Goal: Transaction & Acquisition: Purchase product/service

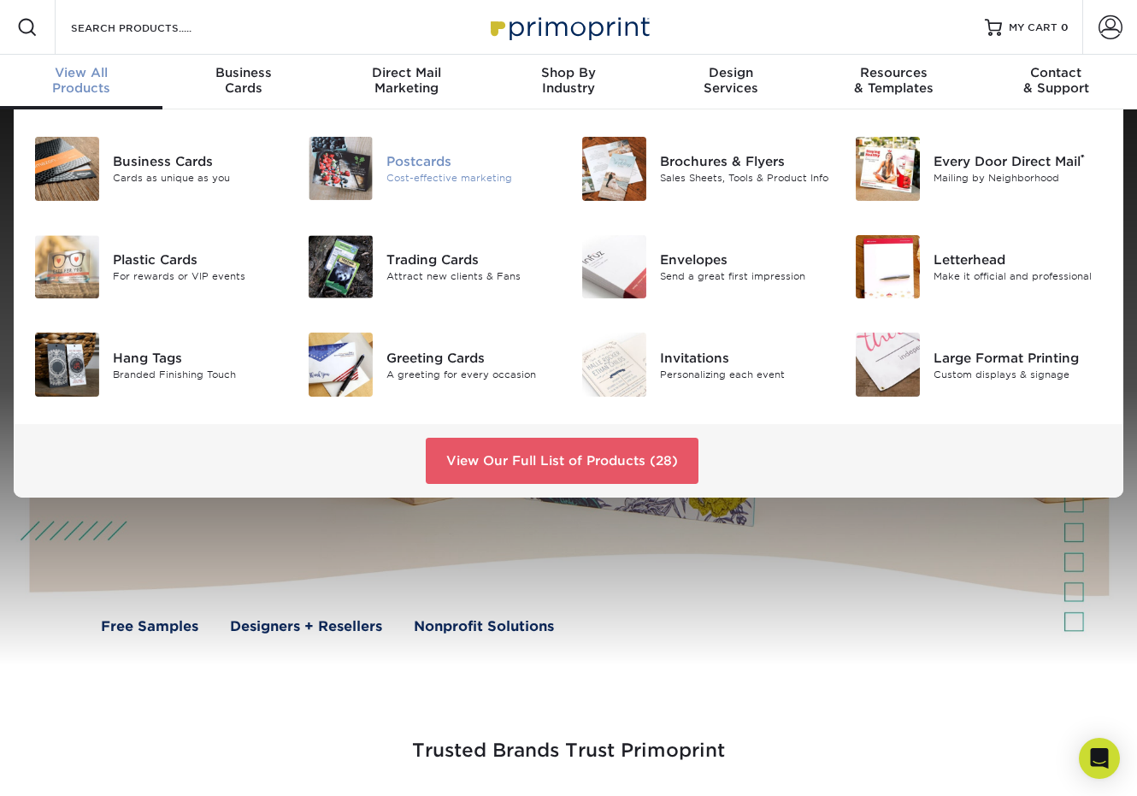
click at [444, 168] on div "Postcards" at bounding box center [471, 160] width 169 height 19
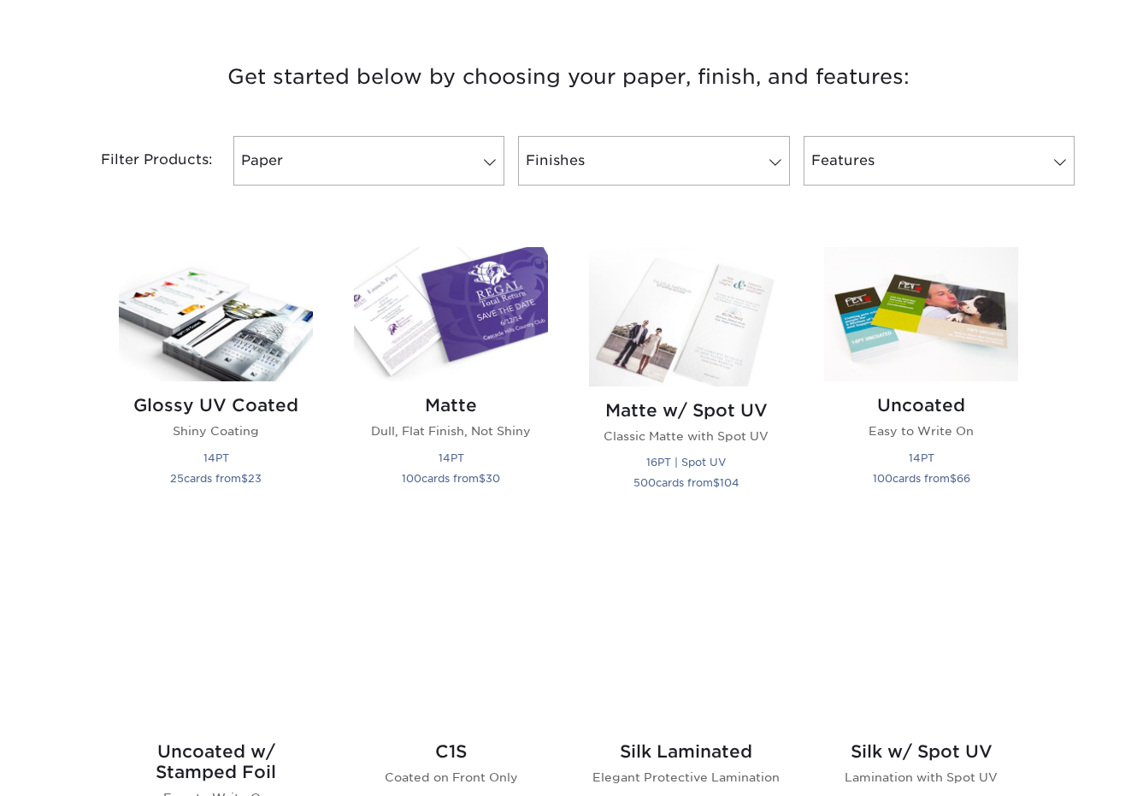
scroll to position [684, 0]
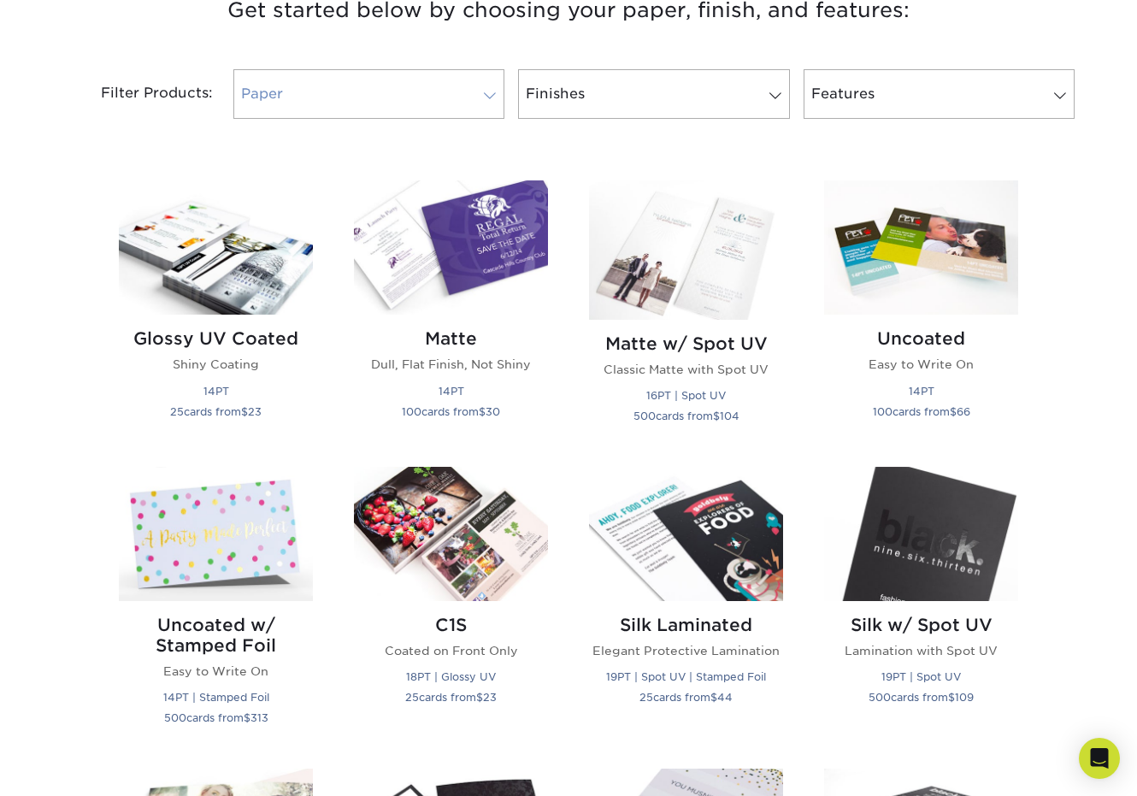
click at [458, 111] on link "Paper" at bounding box center [368, 94] width 271 height 50
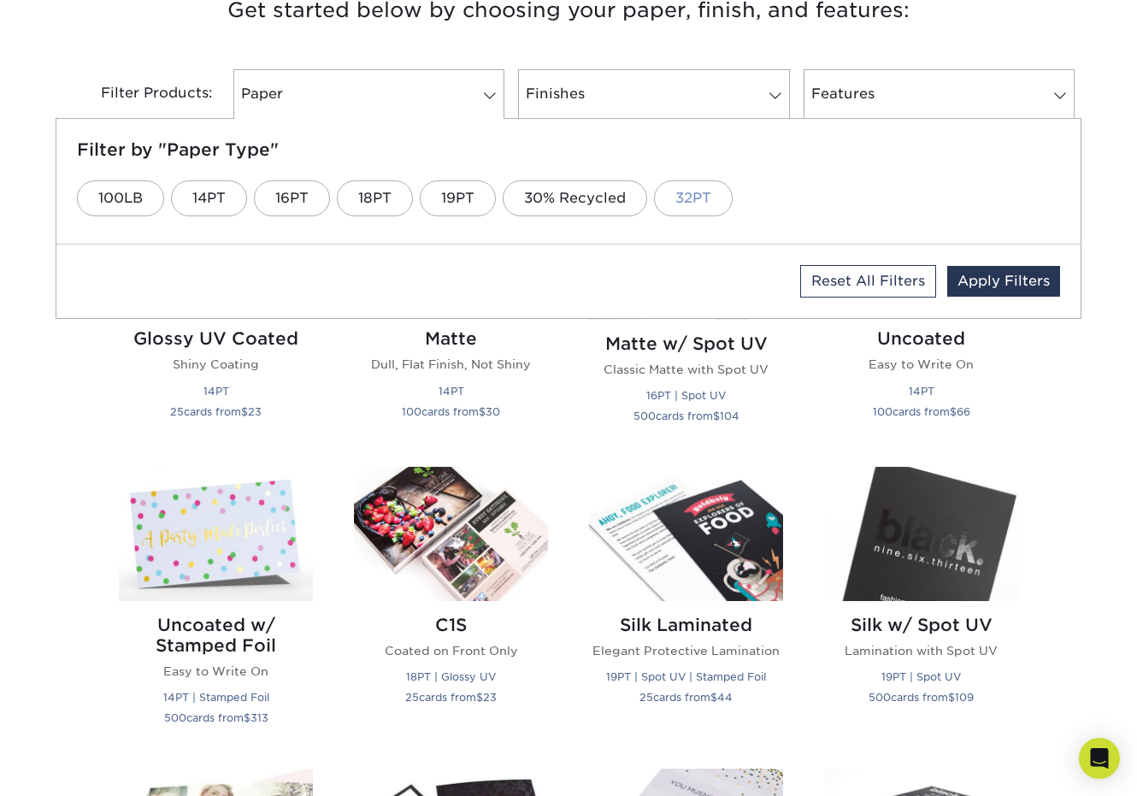
click at [682, 197] on link "32PT" at bounding box center [693, 198] width 79 height 36
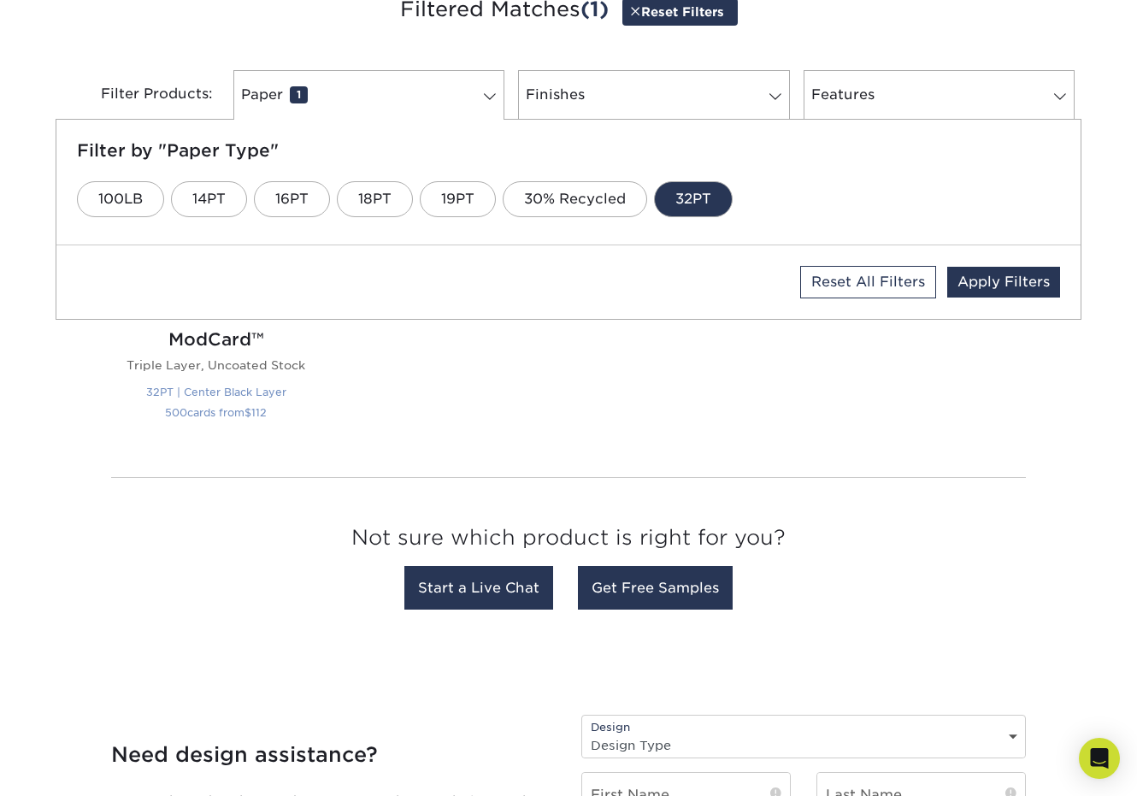
click at [222, 340] on h2 "ModCard™" at bounding box center [216, 339] width 194 height 21
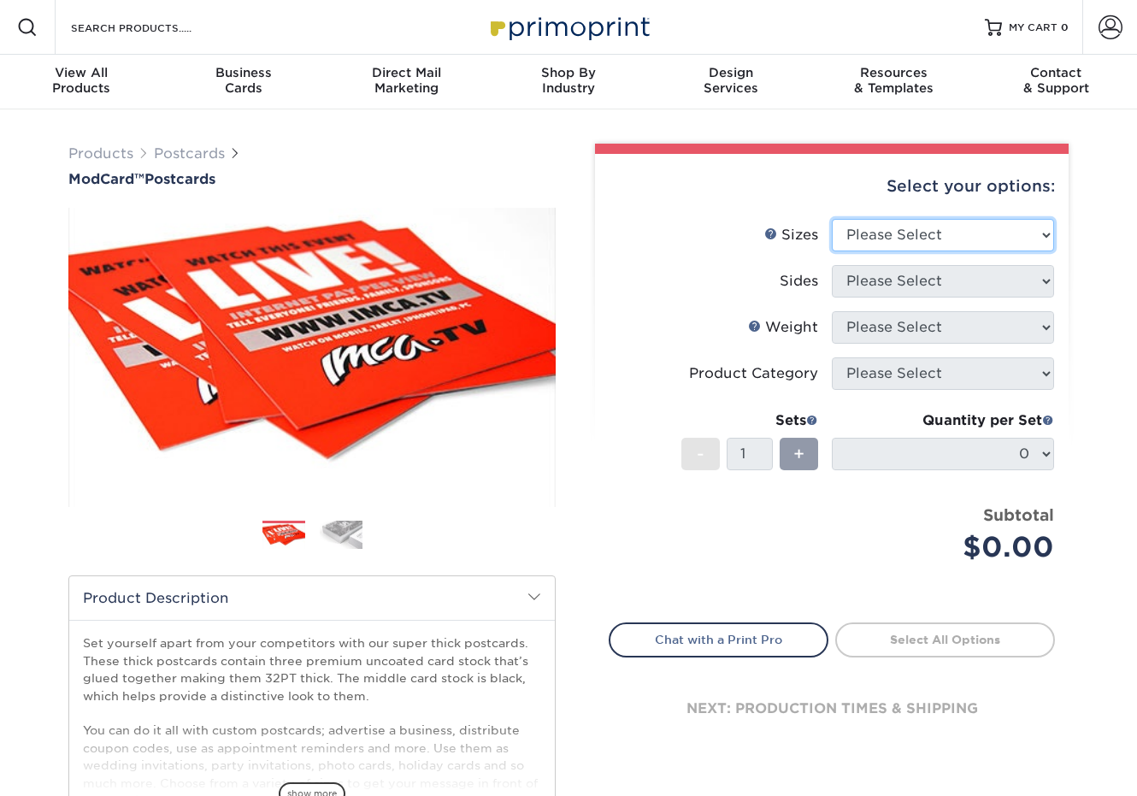
click at [865, 241] on select "Please Select 2" x 4" 2" x 6" 2" x 8" 3.5" x 3.5" 3.5" x 4" 3.5" x 8.5" 3.67" x…" at bounding box center [943, 235] width 222 height 32
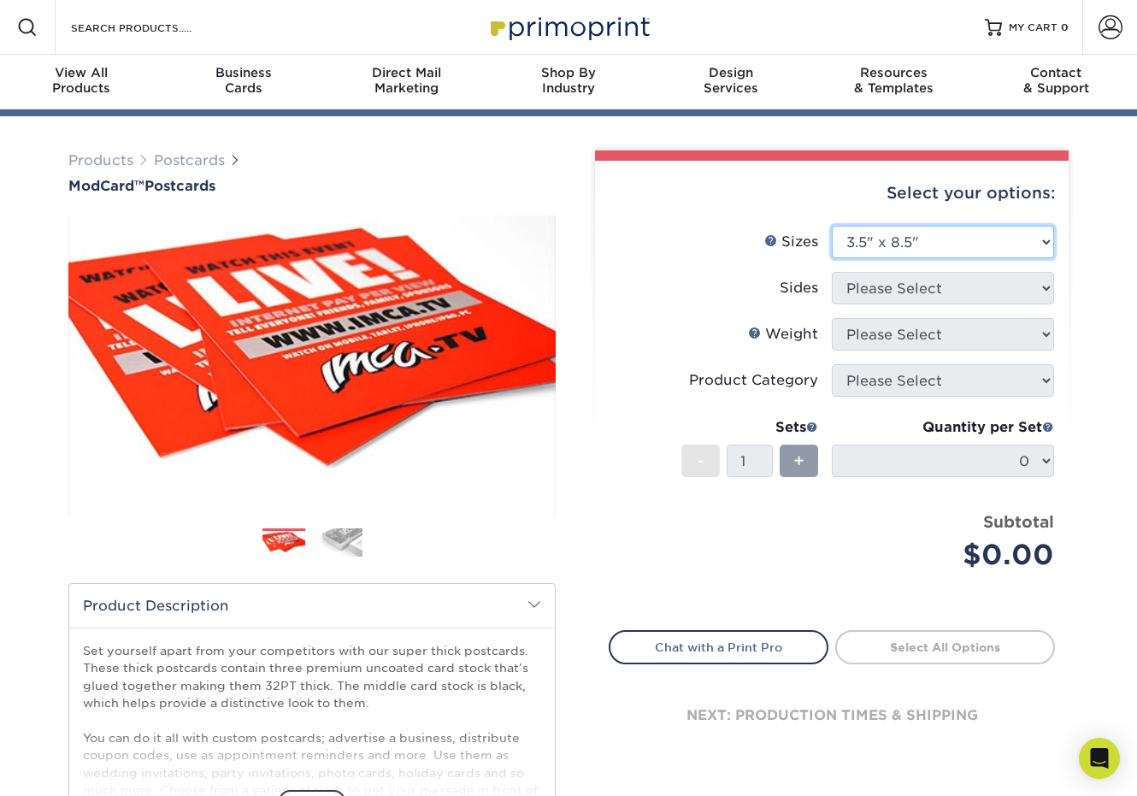
click at [832, 226] on select "Please Select 2" x 4" 2" x 6" 2" x 8" 3.5" x 3.5" 3.5" x 4" 3.5" x 8.5" 3.67" x…" at bounding box center [943, 242] width 222 height 32
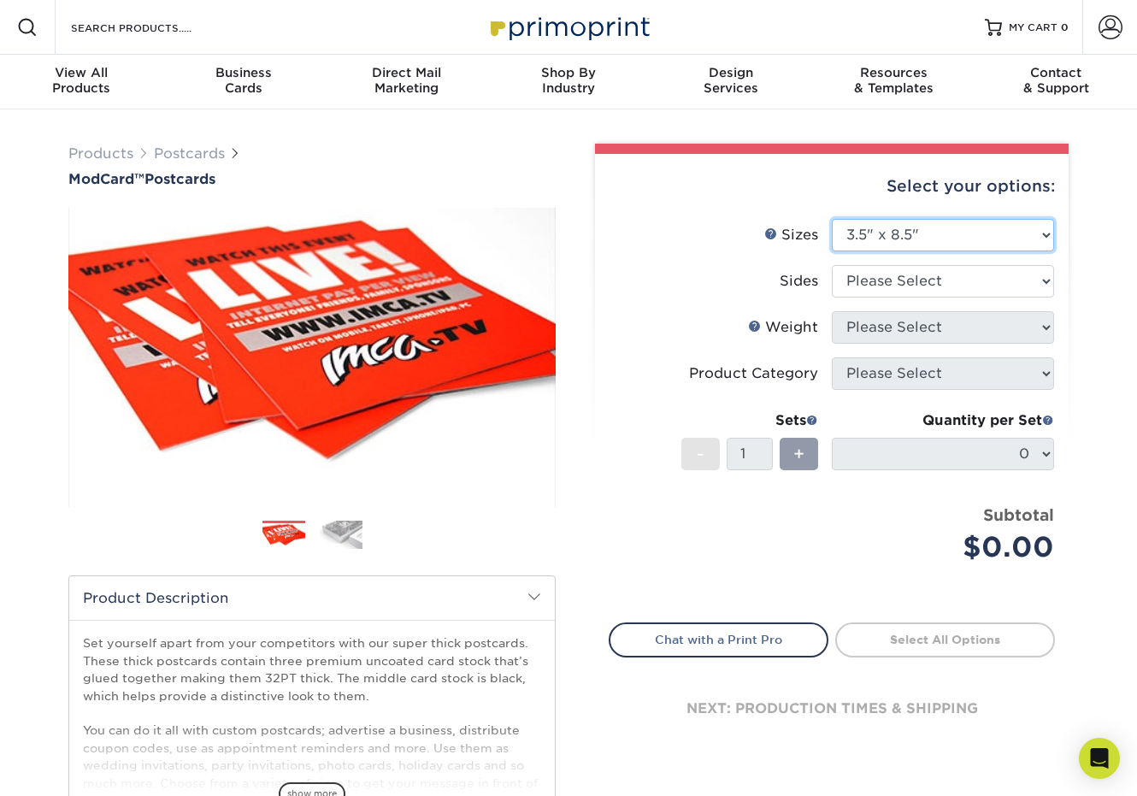
click at [948, 245] on select "Please Select 2" x 4" 2" x 6" 2" x 8" 3.5" x 3.5" 3.5" x 4" 3.5" x 8.5" 3.67" x…" at bounding box center [943, 235] width 222 height 32
click at [832, 219] on select "Please Select 2" x 4" 2" x 6" 2" x 8" 3.5" x 3.5" 3.5" x 4" 3.5" x 8.5" 3.67" x…" at bounding box center [943, 235] width 222 height 32
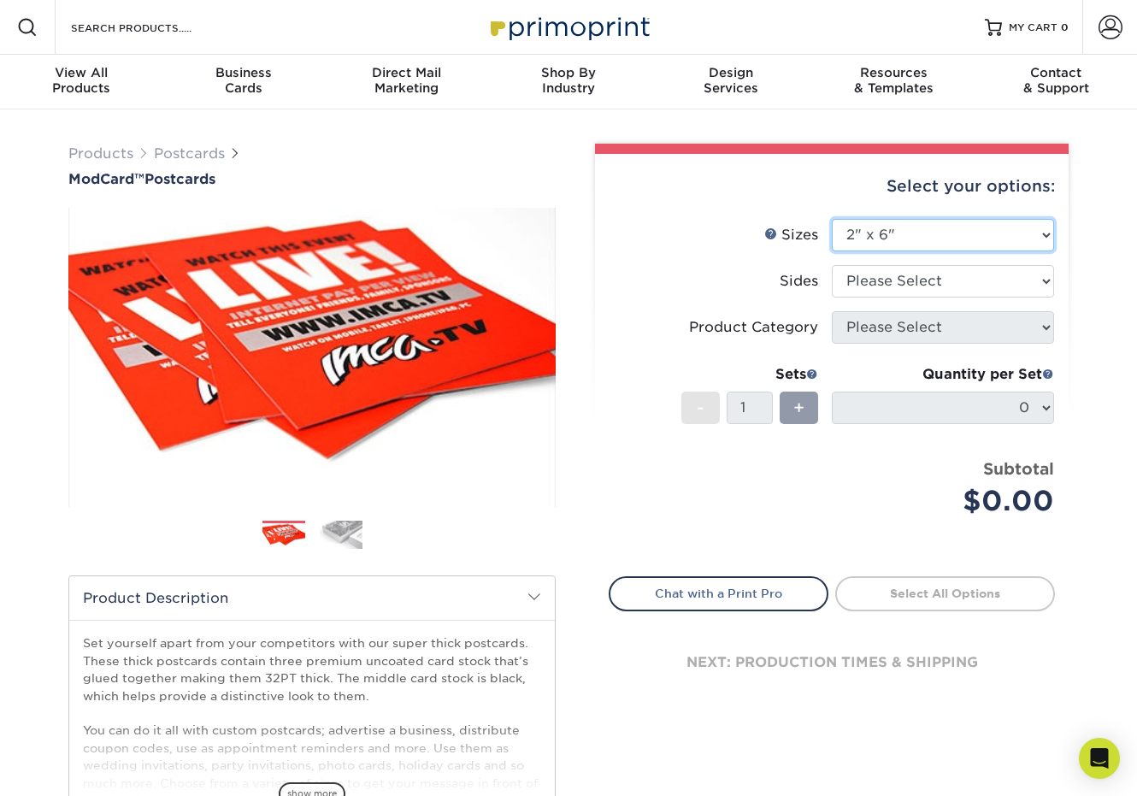
click at [954, 226] on select "Please Select 2" x 4" 2" x 6" 2" x 8" 3.5" x 3.5" 3.5" x 4" 3.5" x 8.5" 3.67" x…" at bounding box center [943, 235] width 222 height 32
select select "3.50x8.50"
click at [832, 219] on select "Please Select 2" x 4" 2" x 6" 2" x 8" 3.5" x 3.5" 3.5" x 4" 3.5" x 8.5" 3.67" x…" at bounding box center [943, 235] width 222 height 32
